Goal: Information Seeking & Learning: Learn about a topic

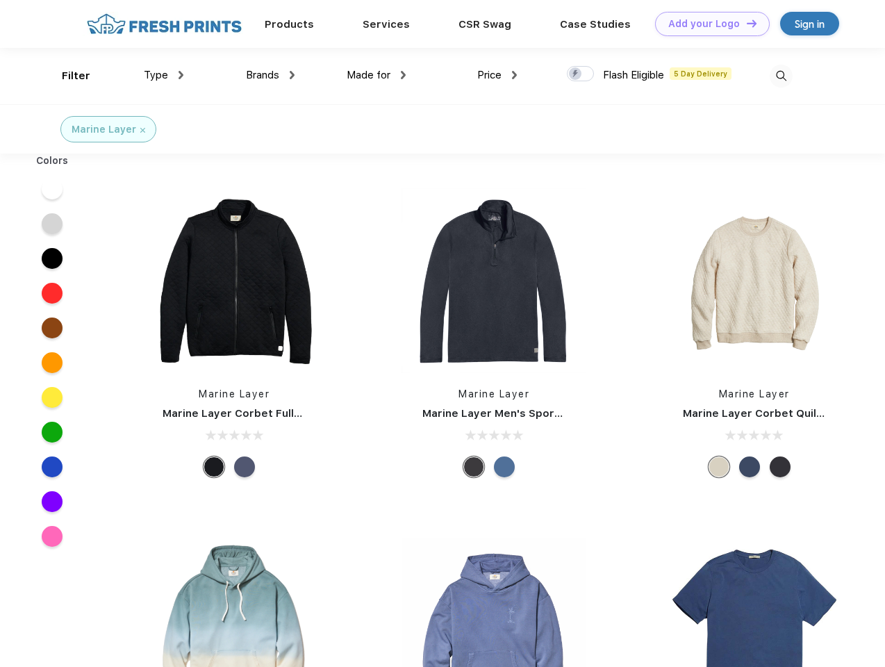
click at [707, 24] on link "Add your Logo Design Tool" at bounding box center [712, 24] width 115 height 24
click at [0, 0] on div "Design Tool" at bounding box center [0, 0] width 0 height 0
click at [745, 23] on link "Add your Logo Design Tool" at bounding box center [712, 24] width 115 height 24
click at [67, 76] on div "Filter" at bounding box center [76, 76] width 28 height 16
click at [164, 75] on span "Type" at bounding box center [156, 75] width 24 height 12
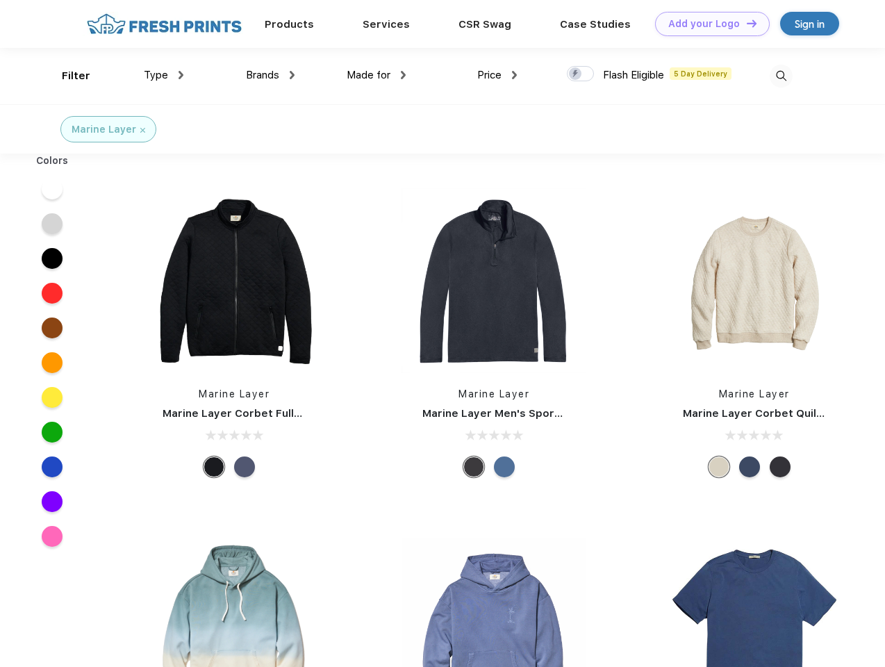
click at [270, 75] on span "Brands" at bounding box center [262, 75] width 33 height 12
click at [376, 75] on span "Made for" at bounding box center [368, 75] width 44 height 12
click at [497, 75] on span "Price" at bounding box center [489, 75] width 24 height 12
click at [581, 74] on div at bounding box center [580, 73] width 27 height 15
click at [576, 74] on input "checkbox" at bounding box center [571, 69] width 9 height 9
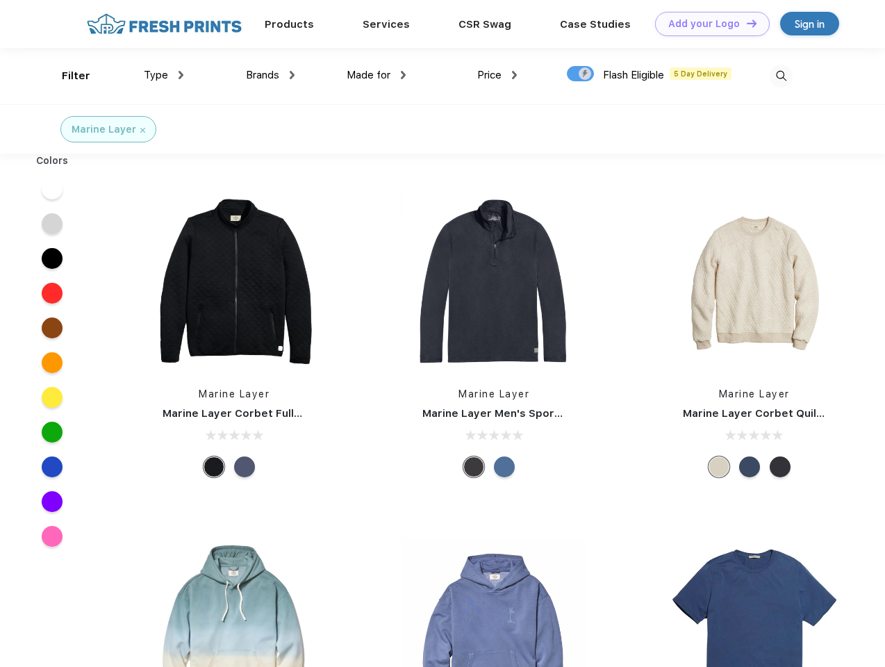
click at [780, 76] on img at bounding box center [780, 76] width 23 height 23
